Goal: Task Accomplishment & Management: Manage account settings

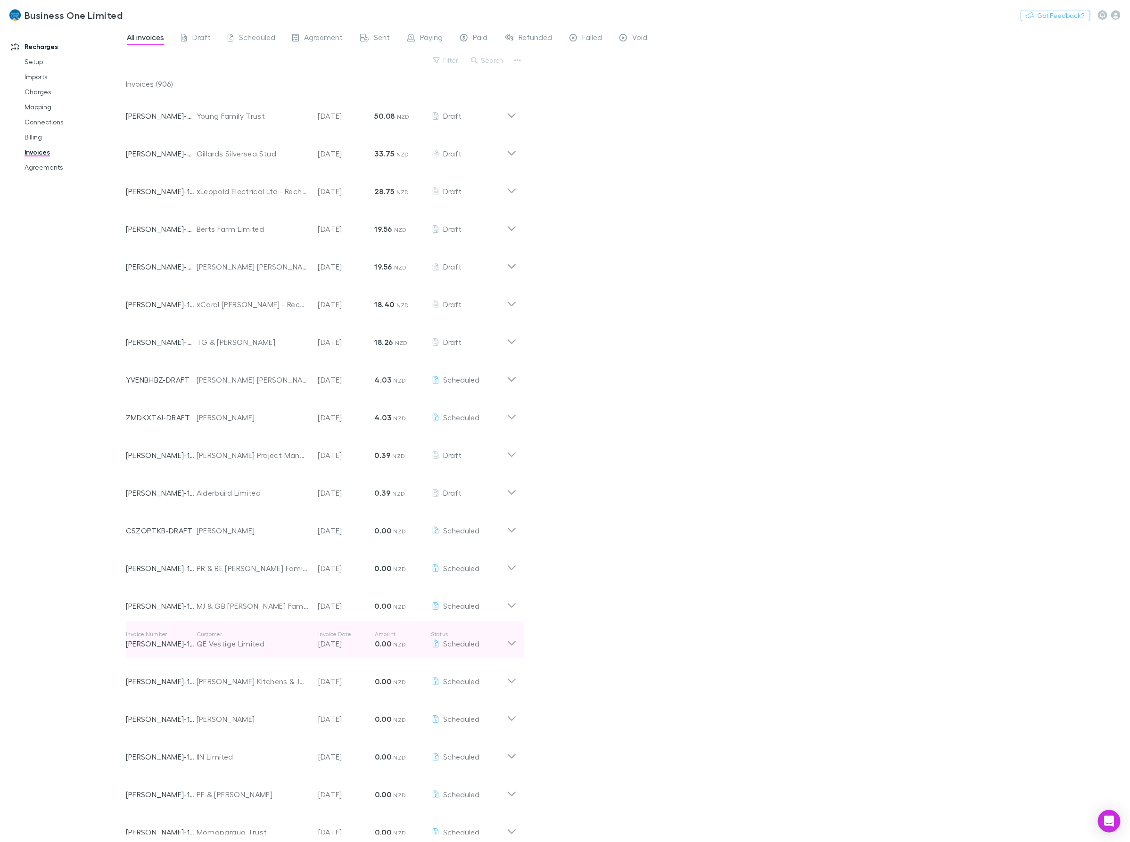
click at [509, 647] on icon at bounding box center [512, 640] width 10 height 19
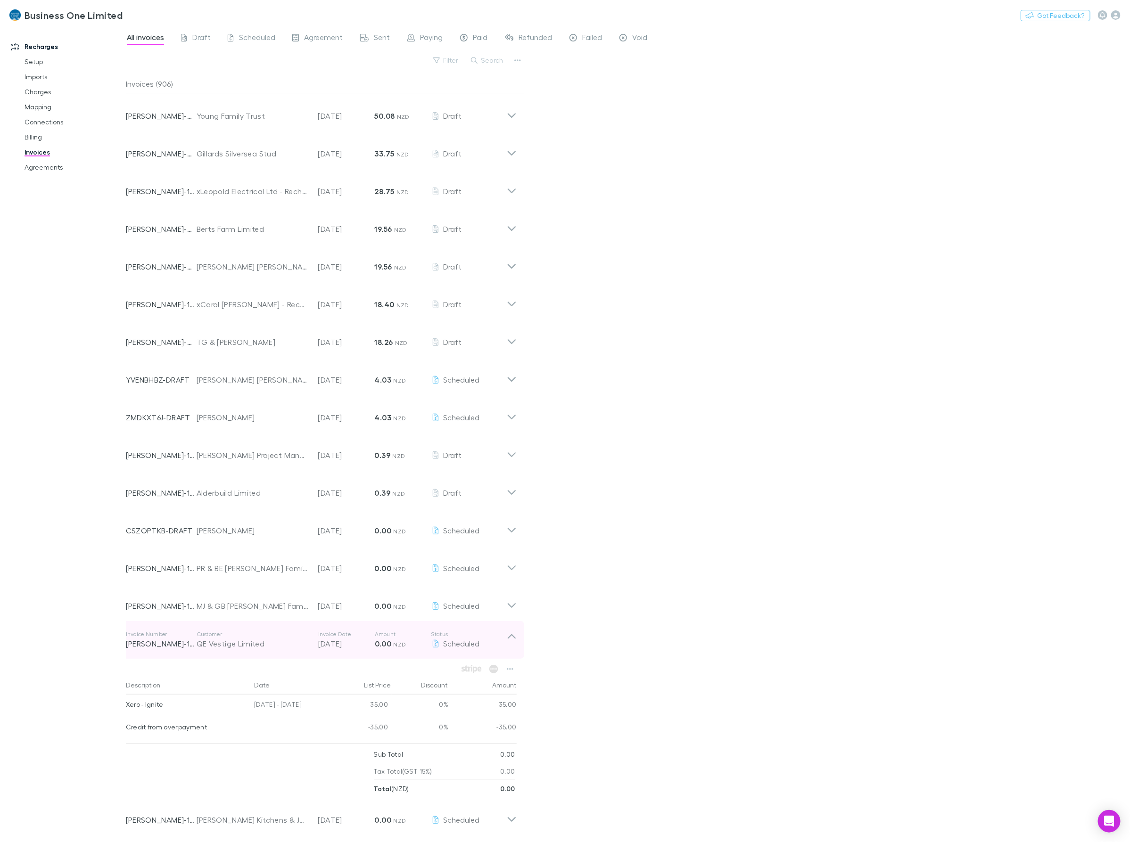
click at [509, 647] on icon at bounding box center [512, 640] width 10 height 19
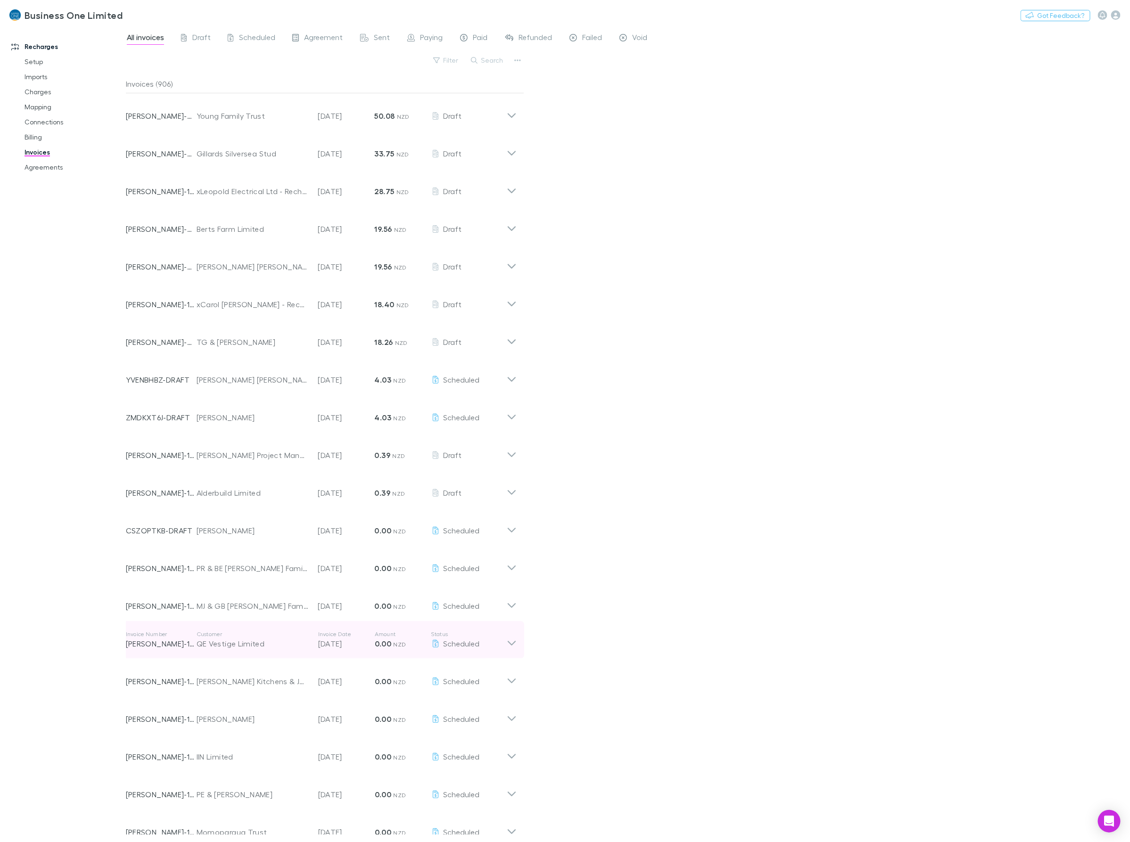
click at [509, 647] on icon at bounding box center [512, 640] width 10 height 19
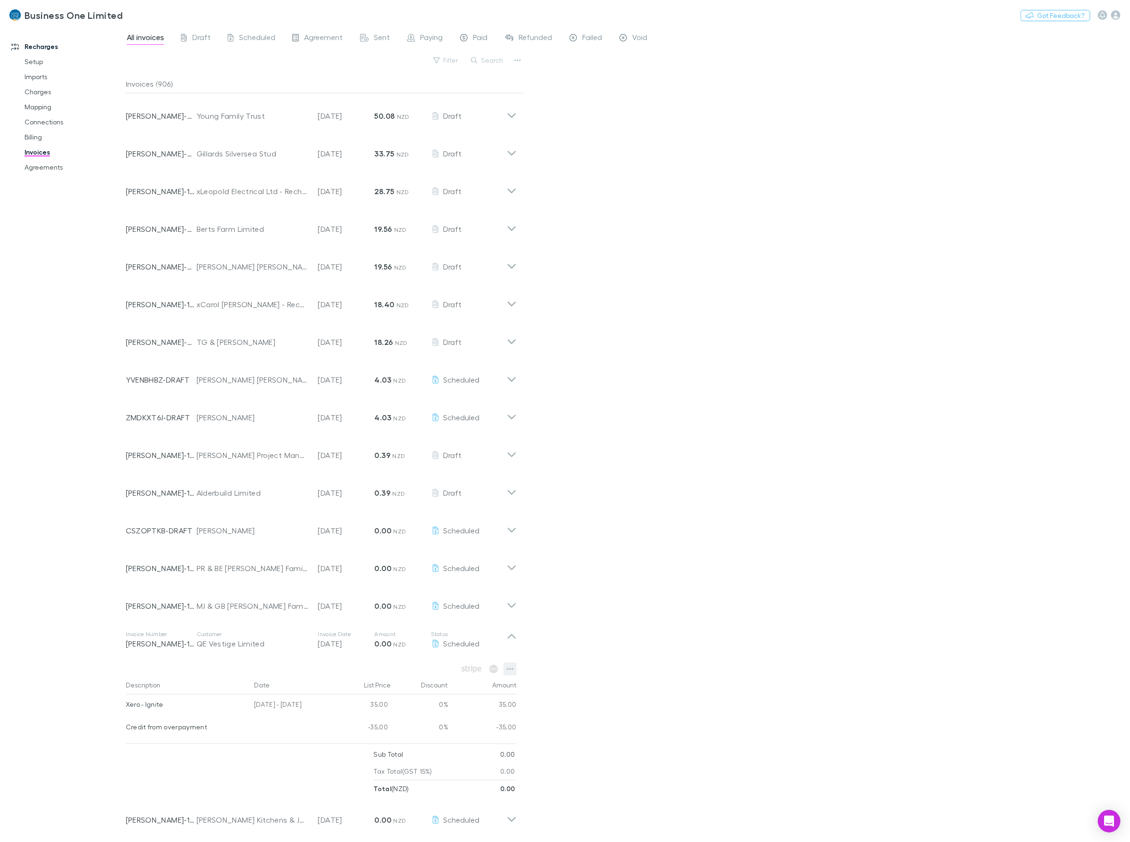
click at [511, 669] on icon "button" at bounding box center [510, 669] width 7 height 2
click at [673, 617] on div at bounding box center [565, 421] width 1130 height 842
click at [479, 58] on button "Search" at bounding box center [487, 60] width 43 height 11
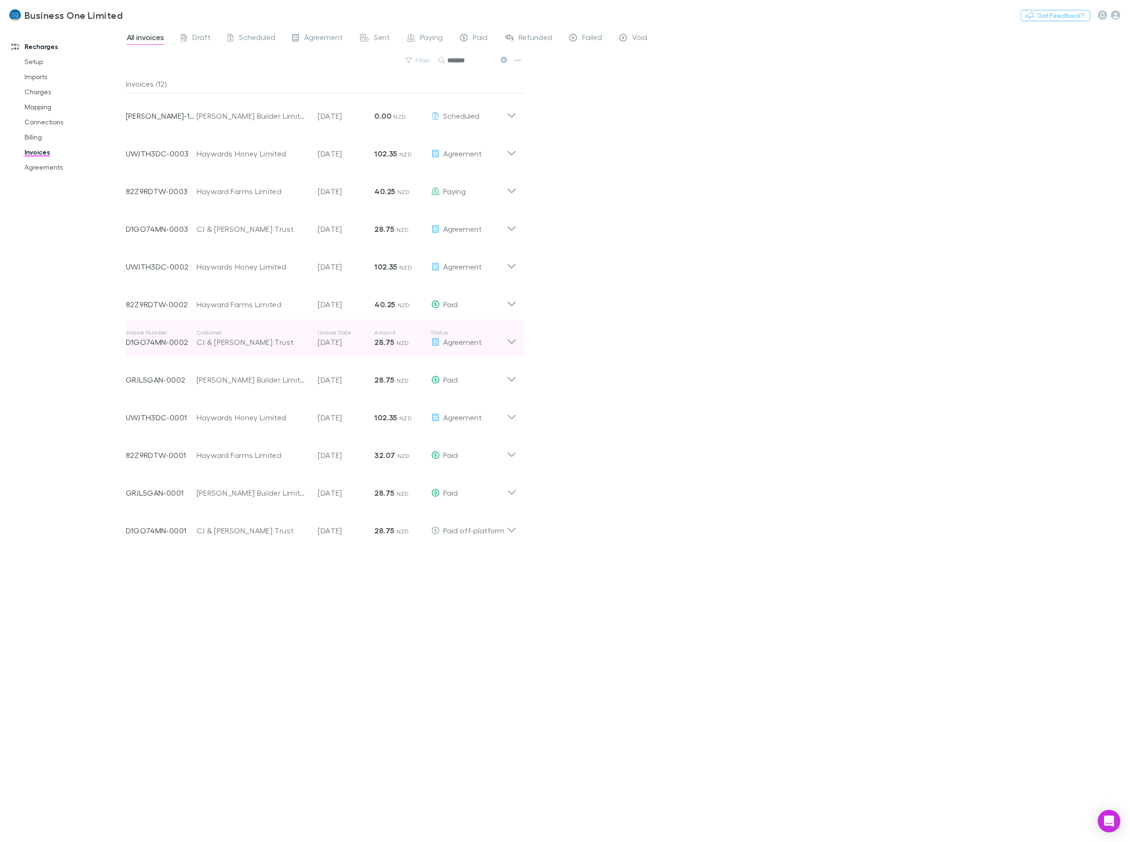
click at [513, 345] on icon at bounding box center [512, 338] width 10 height 19
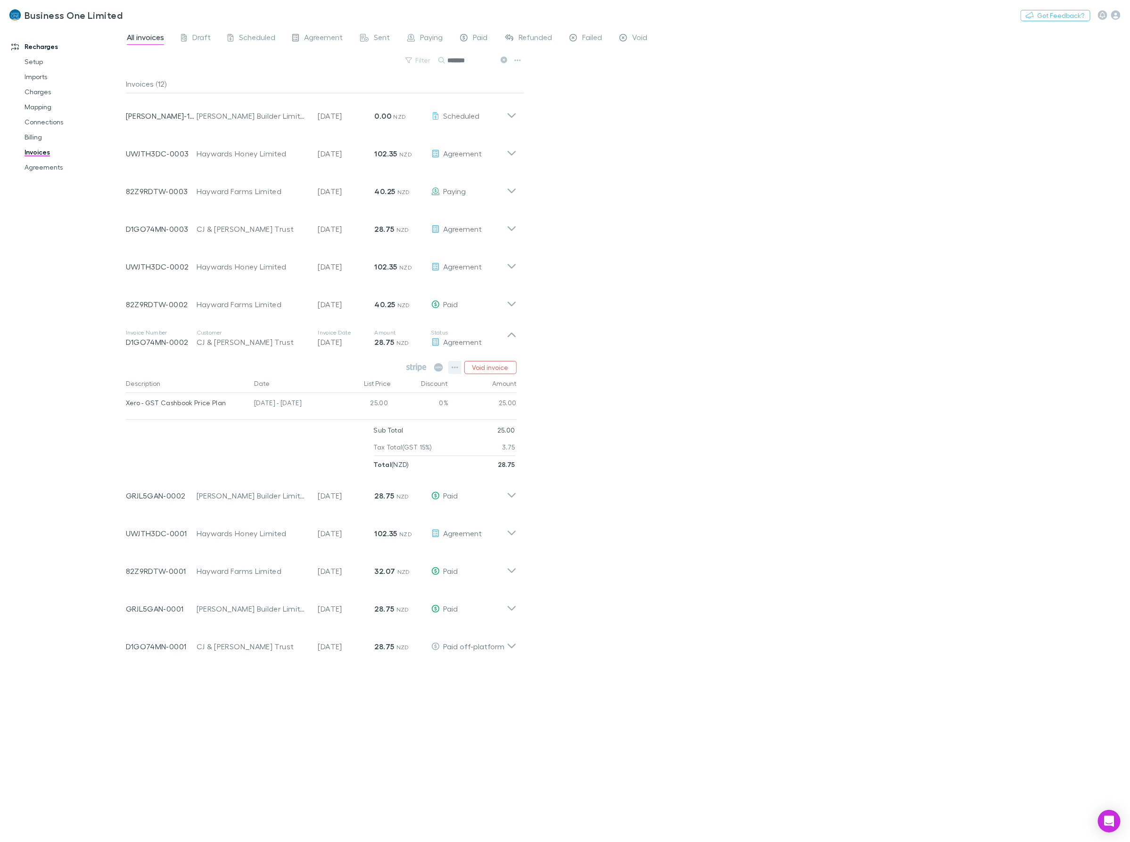
click at [453, 368] on icon "button" at bounding box center [455, 368] width 7 height 8
click at [376, 423] on p "Mark as paid" at bounding box center [397, 422] width 115 height 11
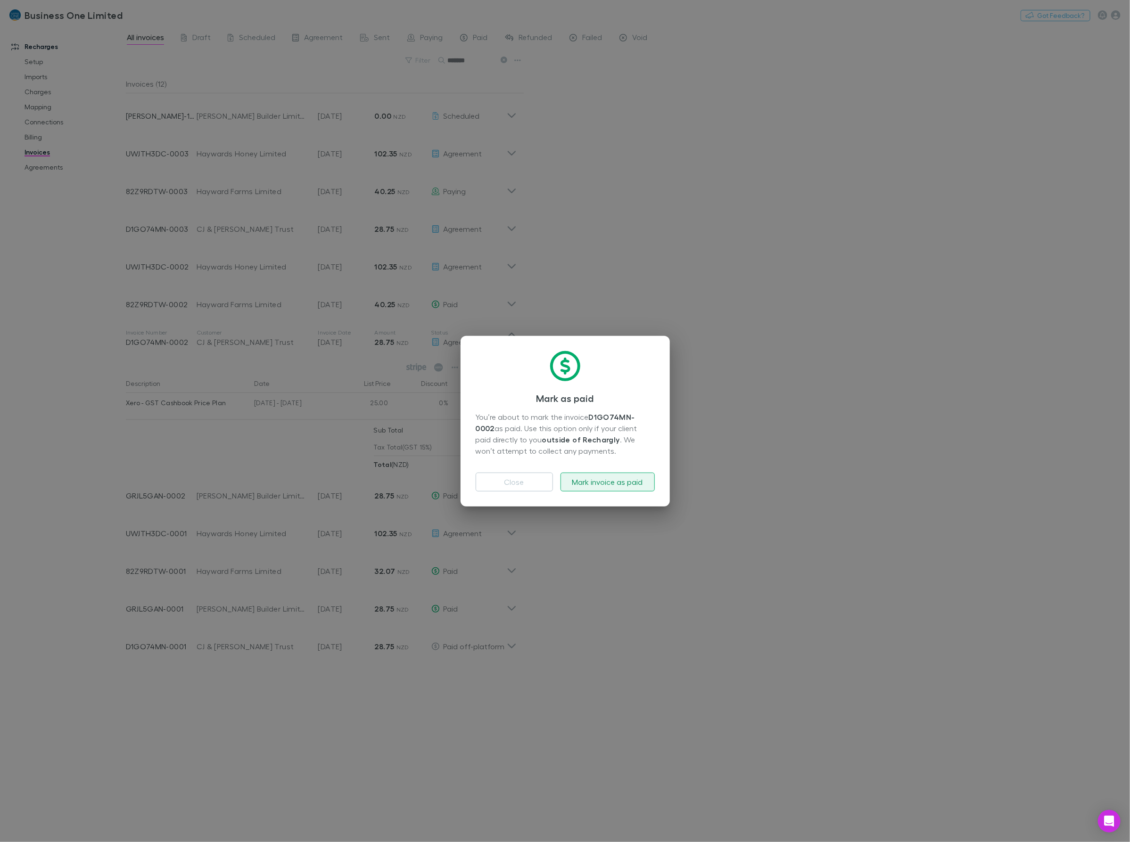
click at [583, 481] on button "Mark invoice as paid" at bounding box center [607, 482] width 94 height 19
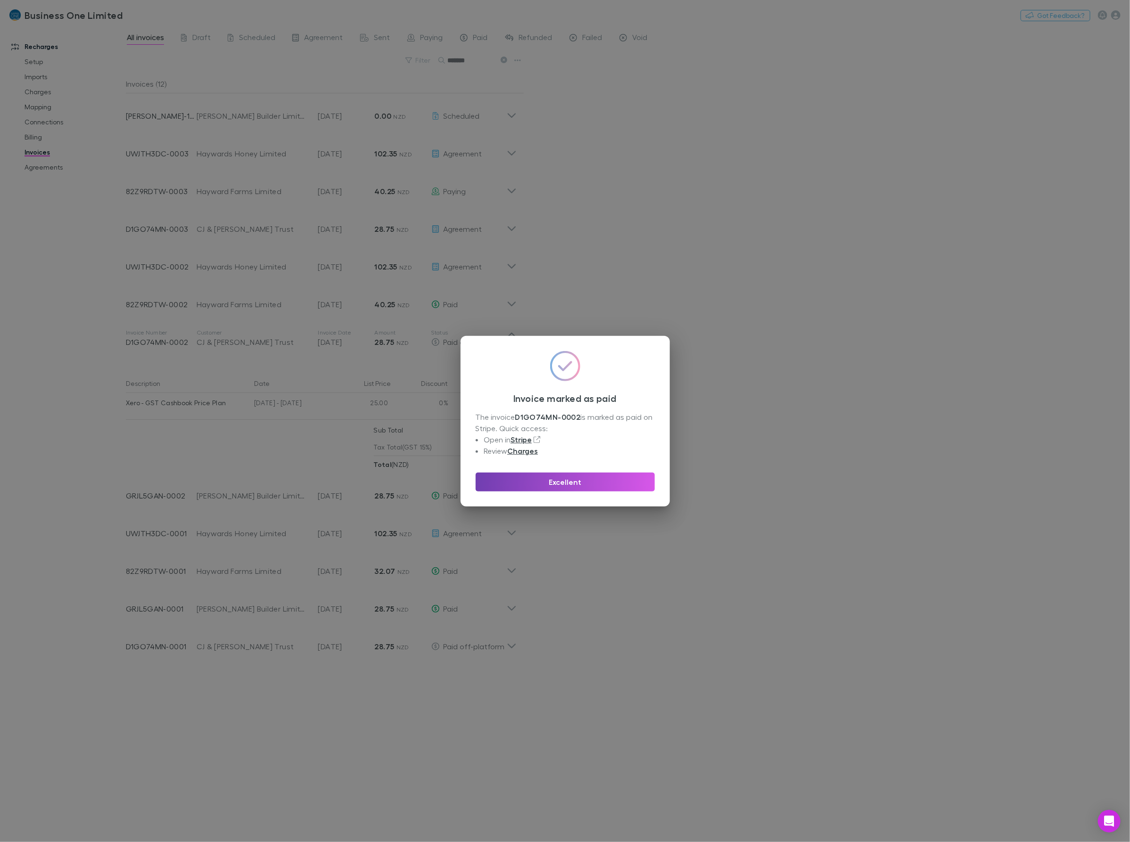
click at [597, 476] on button "Excellent" at bounding box center [565, 482] width 179 height 19
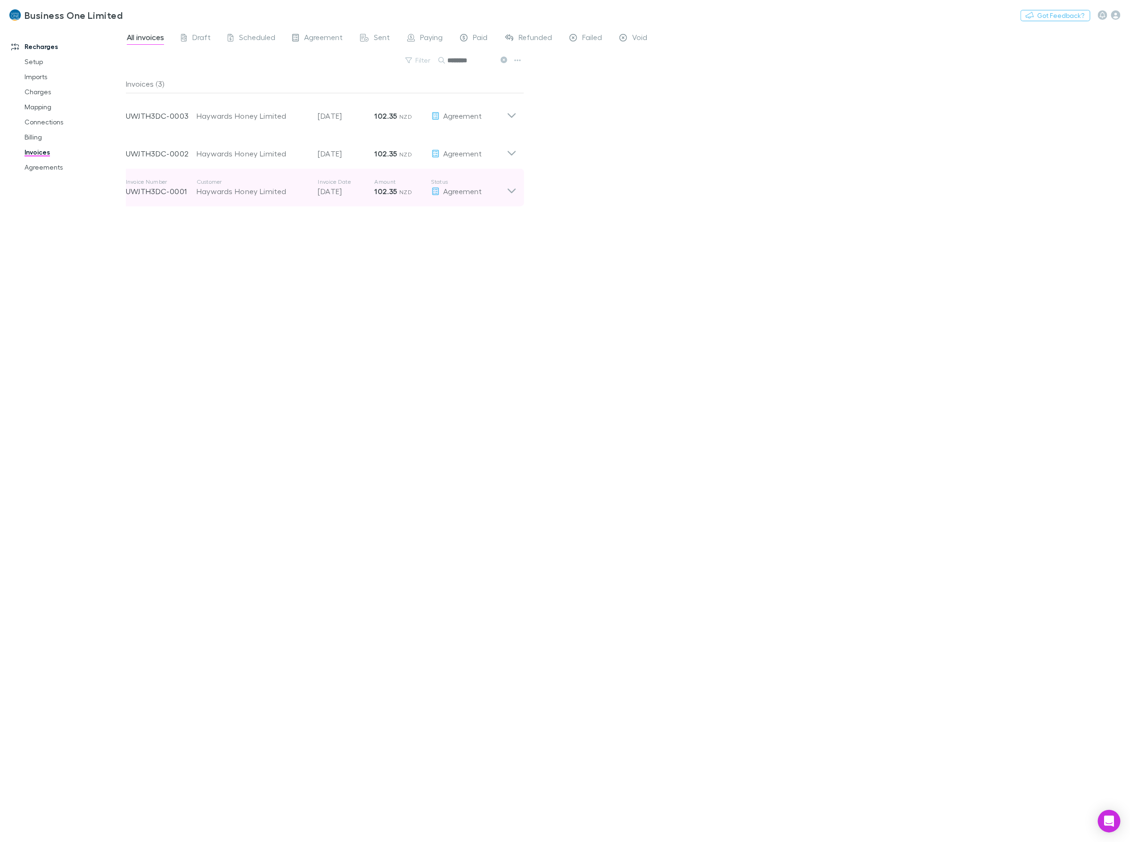
click at [510, 185] on icon at bounding box center [512, 187] width 10 height 19
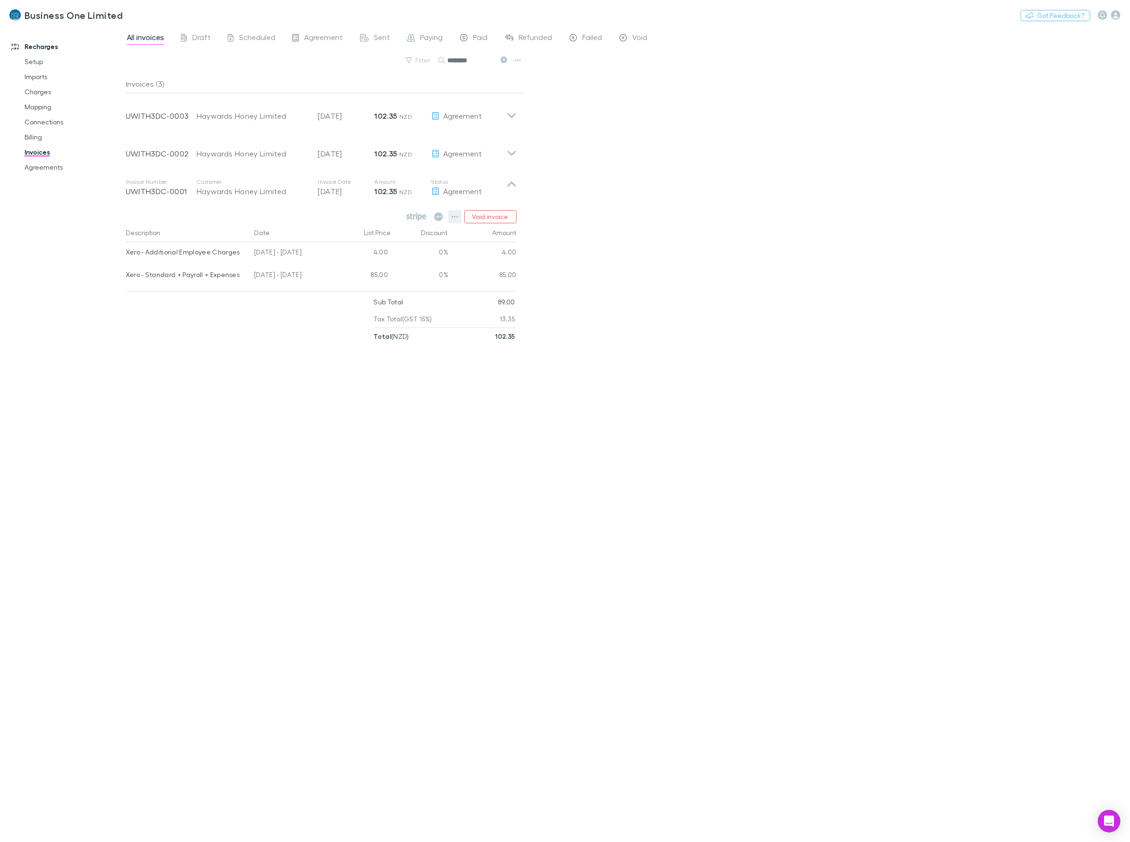
click at [452, 219] on icon "button" at bounding box center [455, 217] width 7 height 8
click at [371, 274] on p "Mark as paid" at bounding box center [397, 271] width 115 height 11
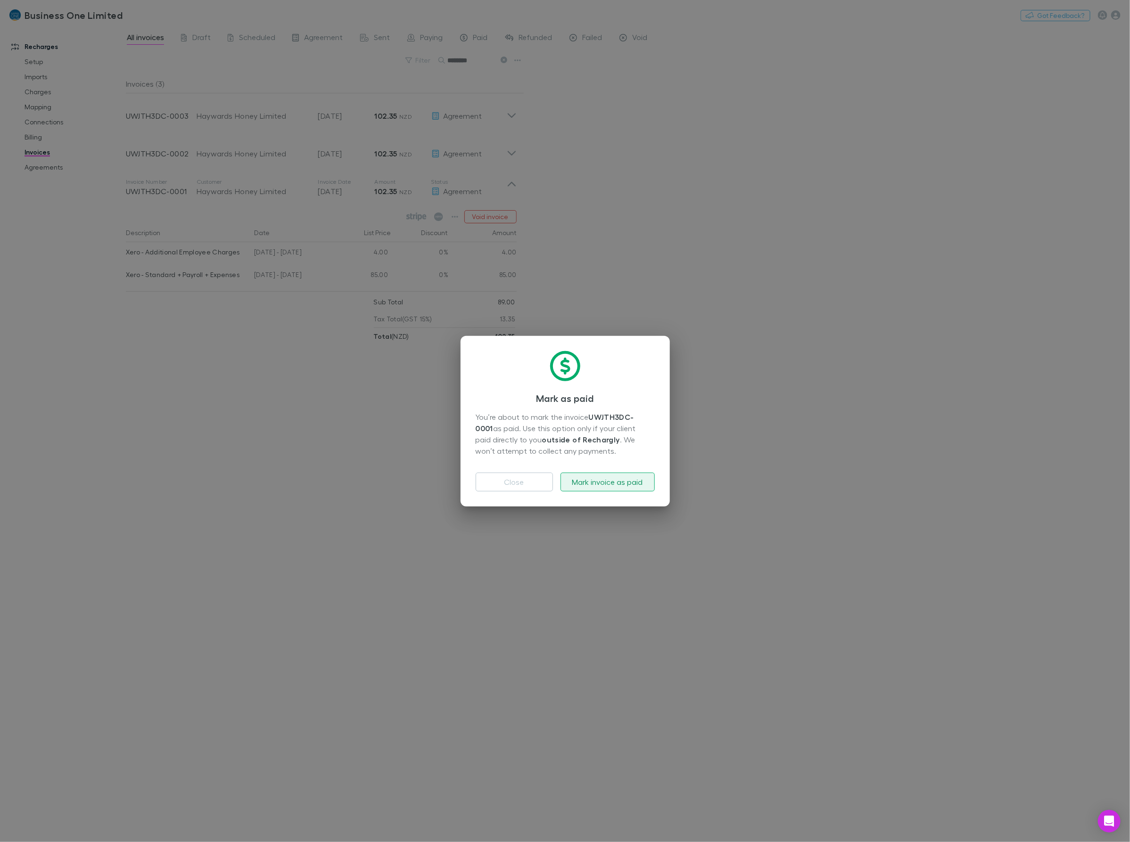
click at [591, 479] on button "Mark invoice as paid" at bounding box center [607, 482] width 94 height 19
click at [797, 564] on div "[PERSON_NAME] as paid You’re about to mark the invoice UWJTH3DC-0001 as paid. U…" at bounding box center [565, 421] width 1130 height 842
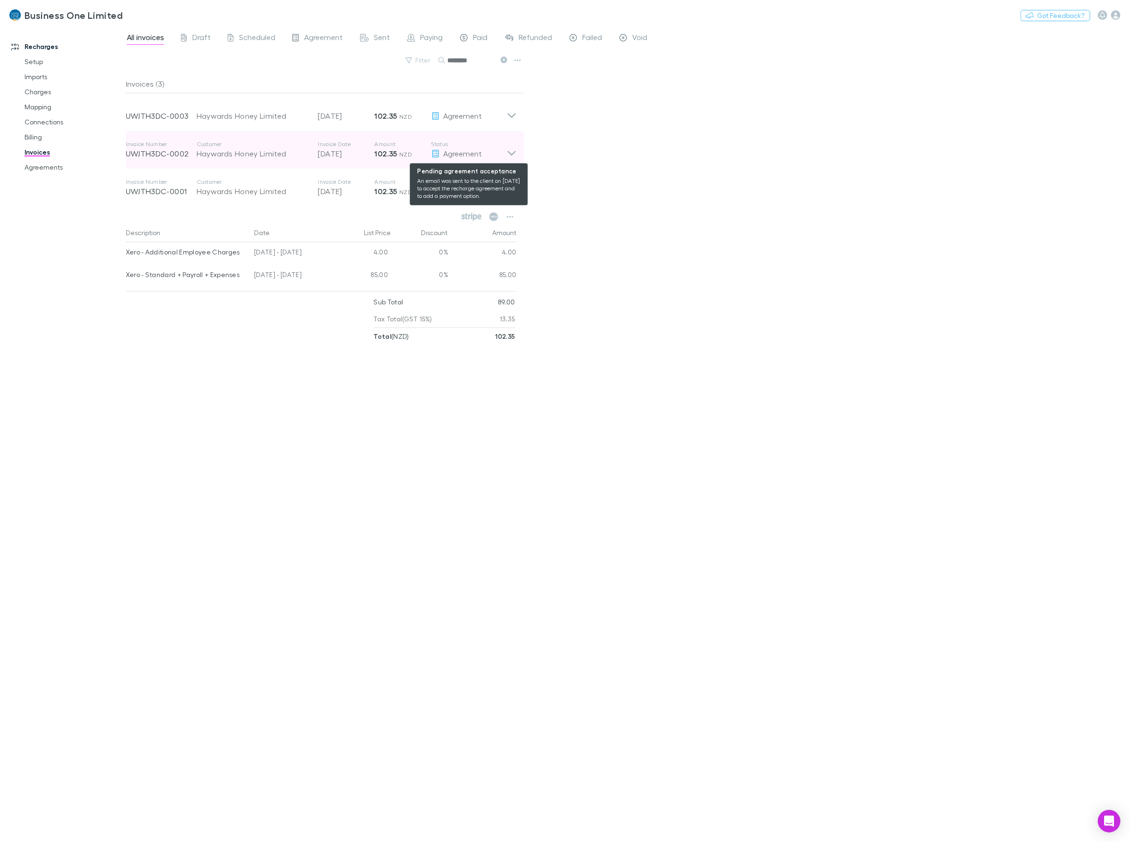
click at [501, 152] on div "Agreement" at bounding box center [468, 153] width 75 height 11
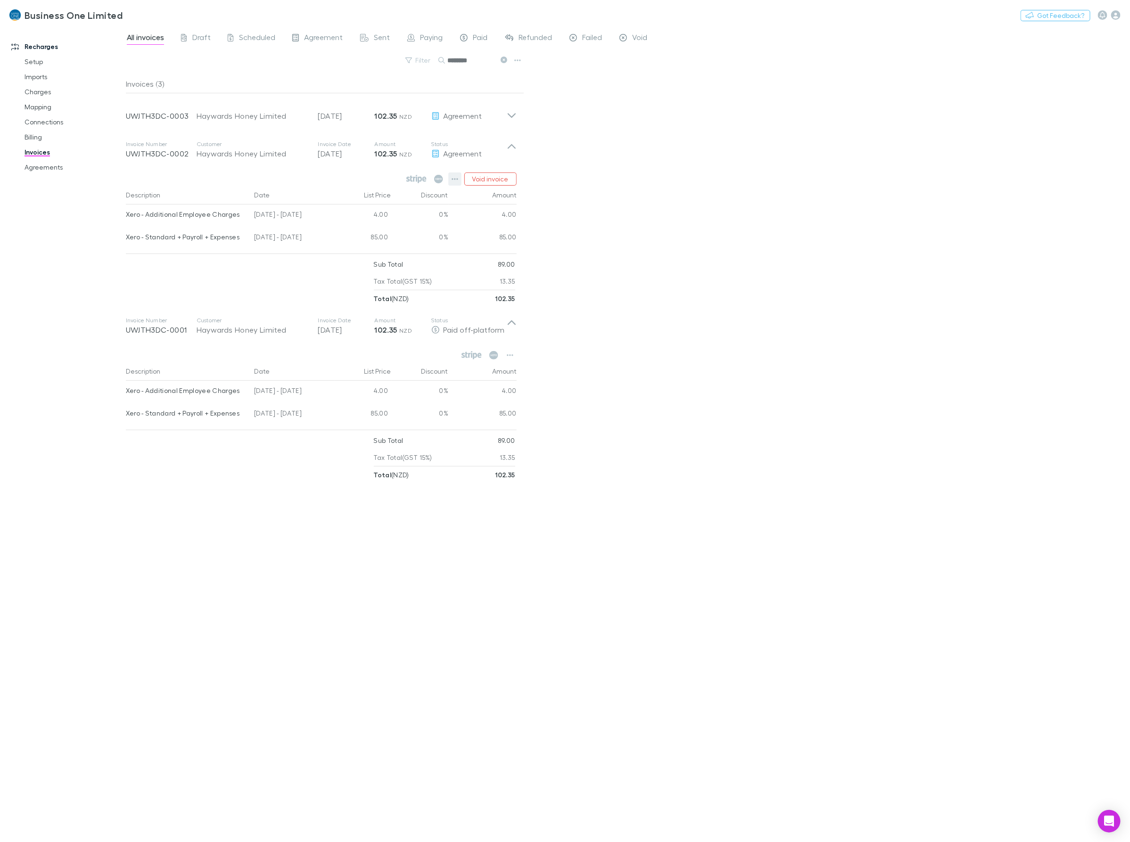
click at [454, 177] on icon "button" at bounding box center [455, 179] width 7 height 8
click at [381, 232] on p "Mark as paid" at bounding box center [397, 234] width 115 height 11
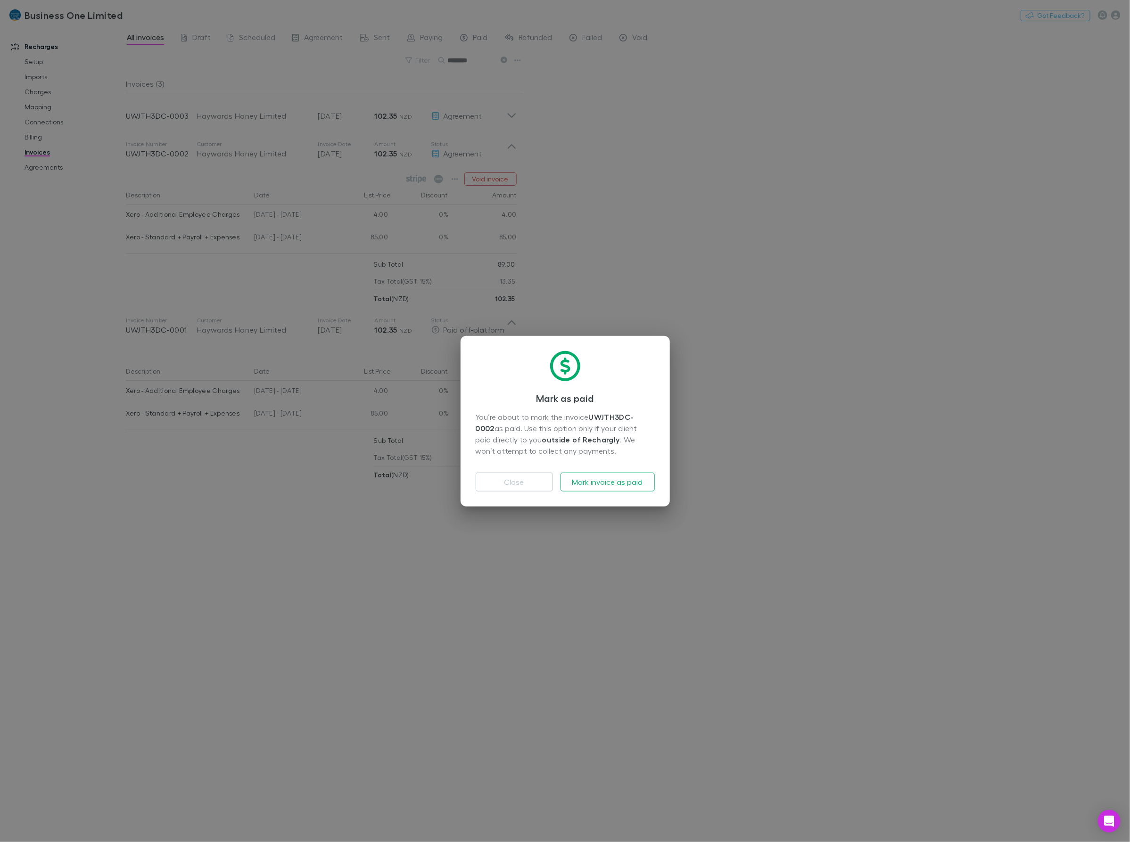
click at [607, 466] on div "Close Mark invoice as paid" at bounding box center [565, 478] width 179 height 26
click at [615, 481] on button "Mark invoice as paid" at bounding box center [607, 482] width 94 height 19
drag, startPoint x: 910, startPoint y: 597, endPoint x: 1090, endPoint y: 717, distance: 216.5
click at [913, 598] on div "[PERSON_NAME] as paid You’re about to mark the invoice UWJTH3DC-0002 as paid. U…" at bounding box center [565, 421] width 1130 height 842
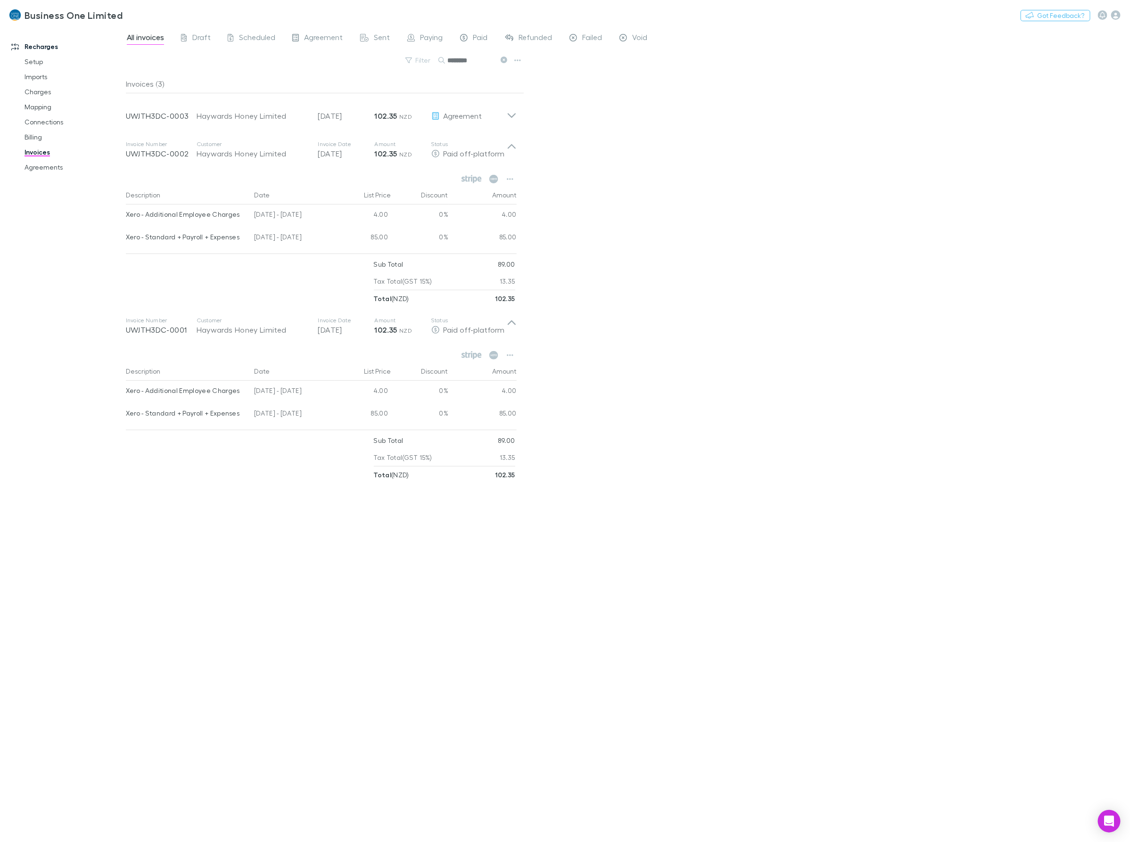
drag, startPoint x: 510, startPoint y: 335, endPoint x: 498, endPoint y: 282, distance: 54.7
click at [510, 335] on icon at bounding box center [512, 326] width 10 height 19
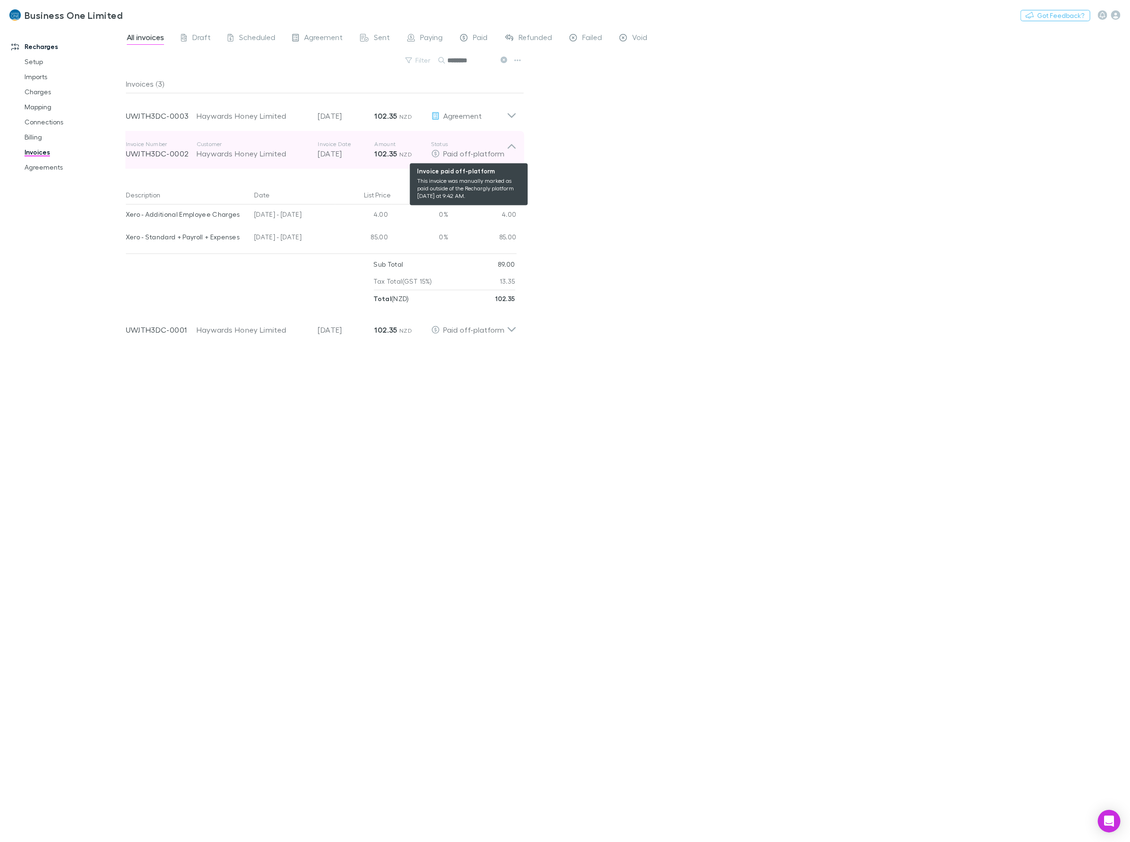
click at [507, 155] on icon at bounding box center [512, 149] width 10 height 19
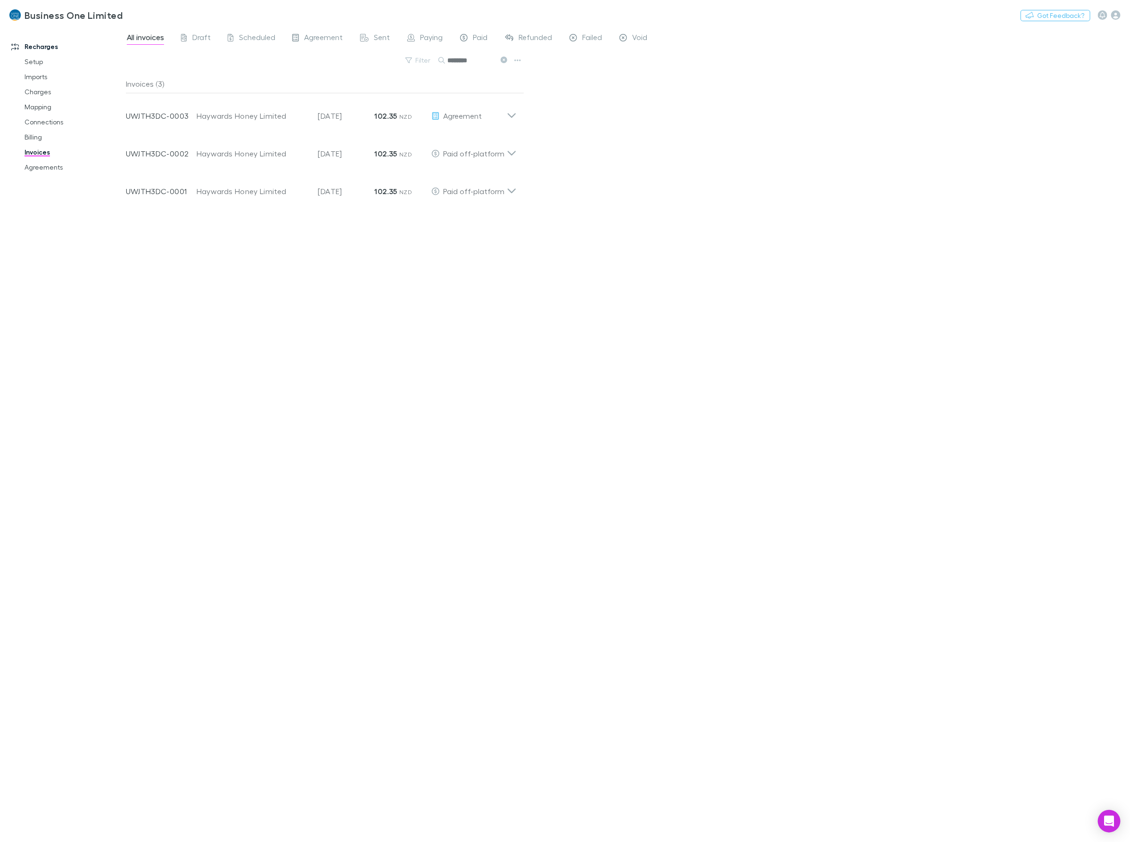
click at [480, 57] on input "********" at bounding box center [471, 60] width 47 height 13
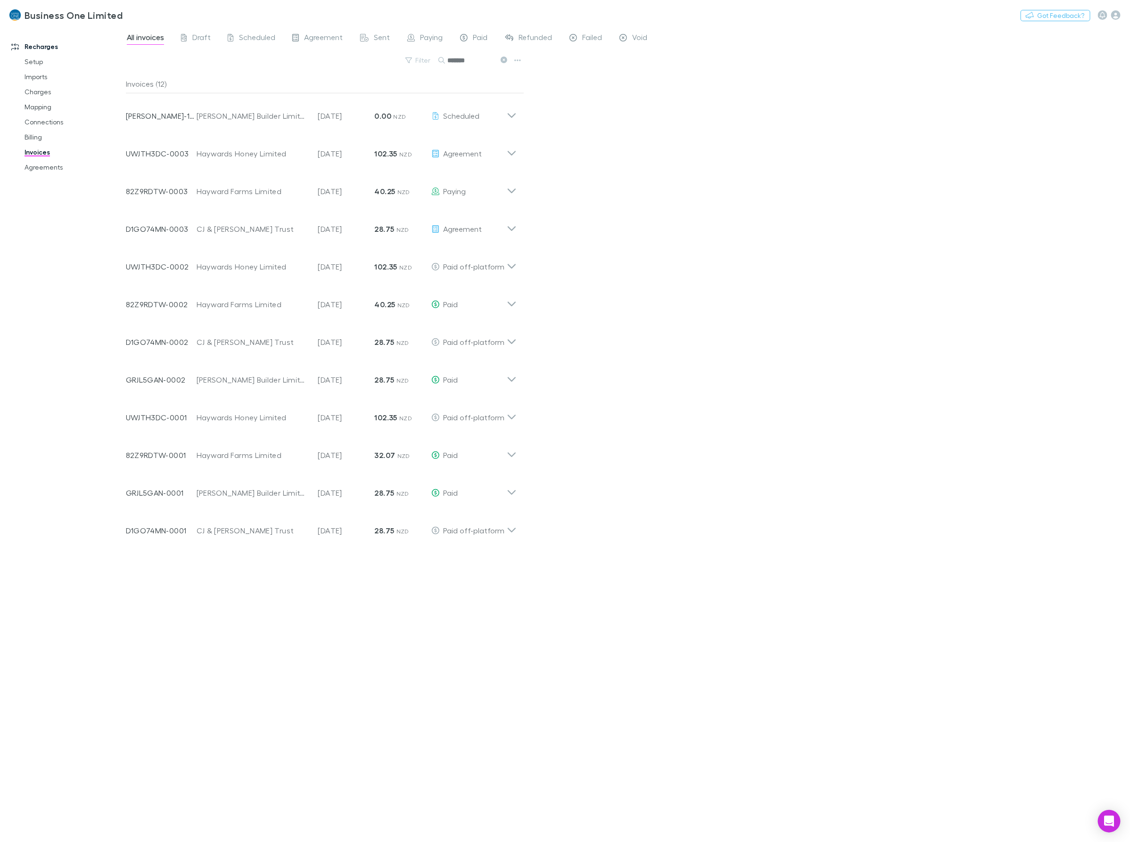
type input "*******"
